Goal: Find specific page/section: Find specific page/section

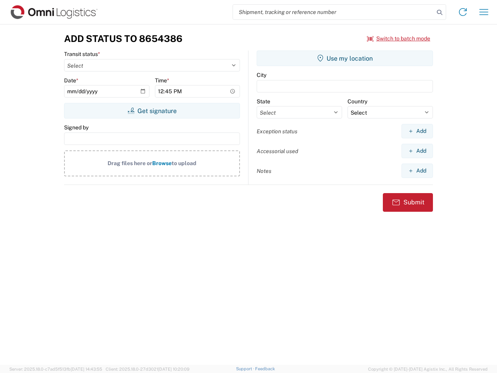
click at [334, 12] on input "search" at bounding box center [333, 12] width 201 height 15
click at [439, 12] on icon at bounding box center [439, 12] width 11 height 11
click at [463, 12] on icon at bounding box center [463, 12] width 12 height 12
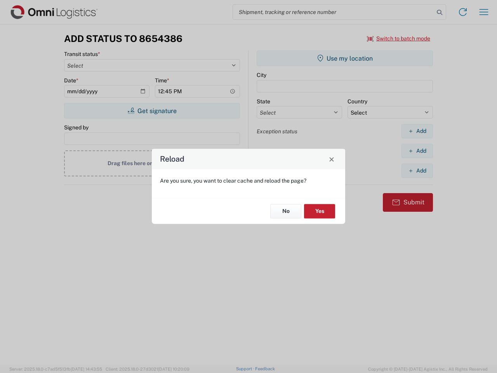
click at [399, 38] on div "Reload Are you sure, you want to clear cache and reload the page? No Yes" at bounding box center [248, 186] width 497 height 373
click at [152, 111] on div "Reload Are you sure, you want to clear cache and reload the page? No Yes" at bounding box center [248, 186] width 497 height 373
click at [345, 58] on div "Reload Are you sure, you want to clear cache and reload the page? No Yes" at bounding box center [248, 186] width 497 height 373
click at [417, 131] on div "Reload Are you sure, you want to clear cache and reload the page? No Yes" at bounding box center [248, 186] width 497 height 373
click at [417, 151] on div "Reload Are you sure, you want to clear cache and reload the page? No Yes" at bounding box center [248, 186] width 497 height 373
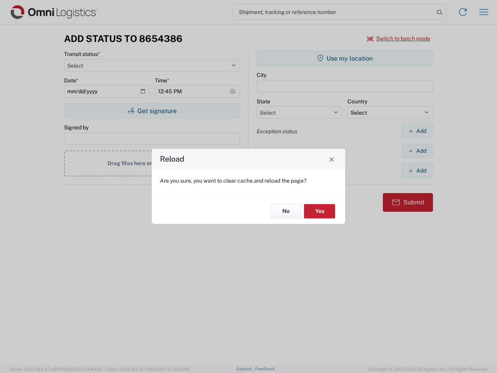
click at [417, 170] on div "Reload Are you sure, you want to clear cache and reload the page? No Yes" at bounding box center [248, 186] width 497 height 373
